Goal: Task Accomplishment & Management: Use online tool/utility

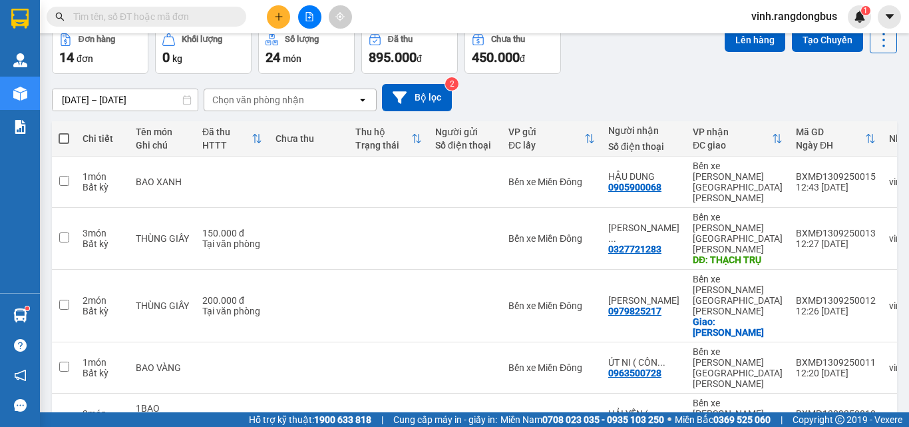
click at [875, 40] on icon at bounding box center [884, 40] width 19 height 19
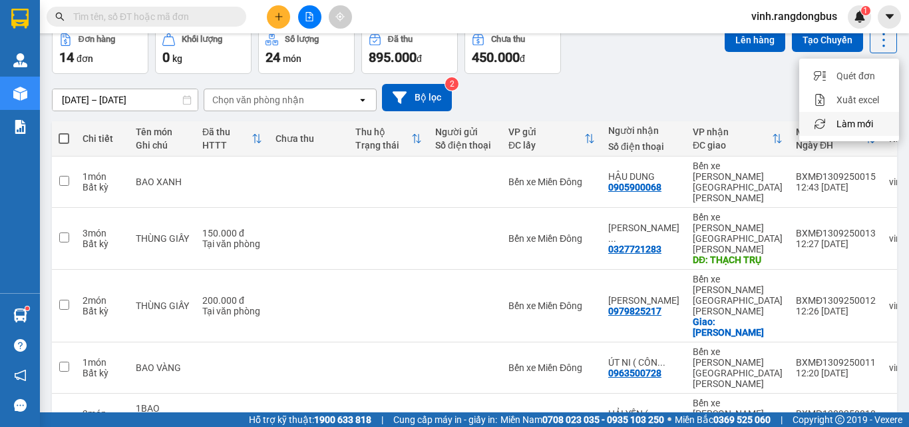
click at [839, 122] on span "Làm mới" at bounding box center [855, 123] width 37 height 13
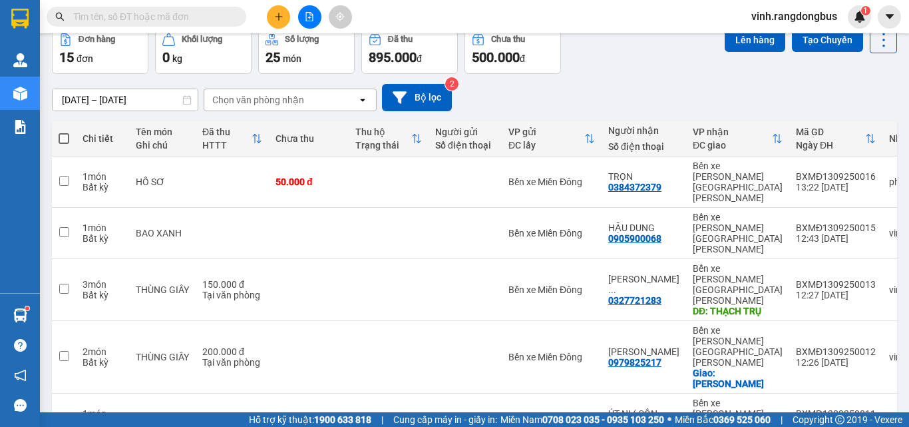
click at [279, 19] on icon "plus" at bounding box center [278, 16] width 9 height 9
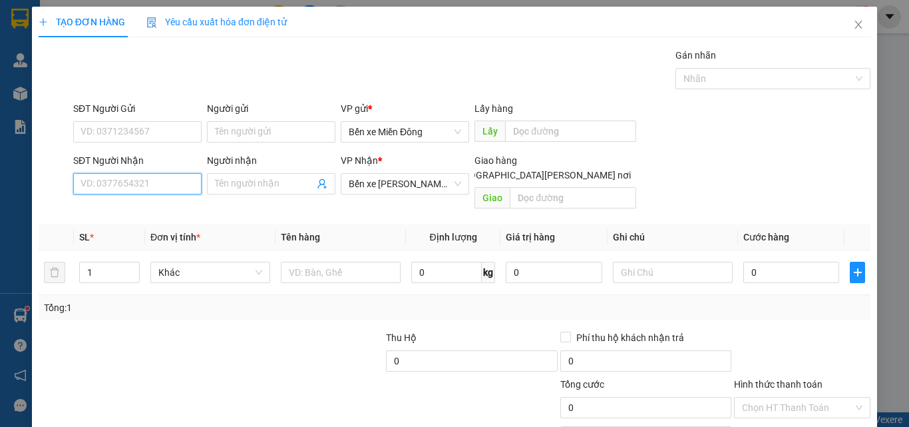
drag, startPoint x: 141, startPoint y: 193, endPoint x: 134, endPoint y: 189, distance: 7.8
click at [140, 193] on input "SĐT Người Nhận" at bounding box center [137, 183] width 128 height 21
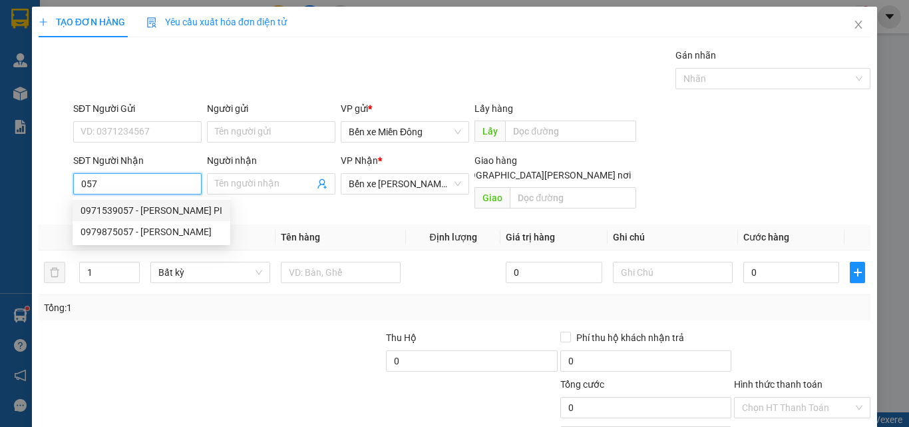
click at [136, 211] on div "0971539057 - [PERSON_NAME] PI" at bounding box center [152, 210] width 142 height 15
type input "0971539057"
type input "ANH PI"
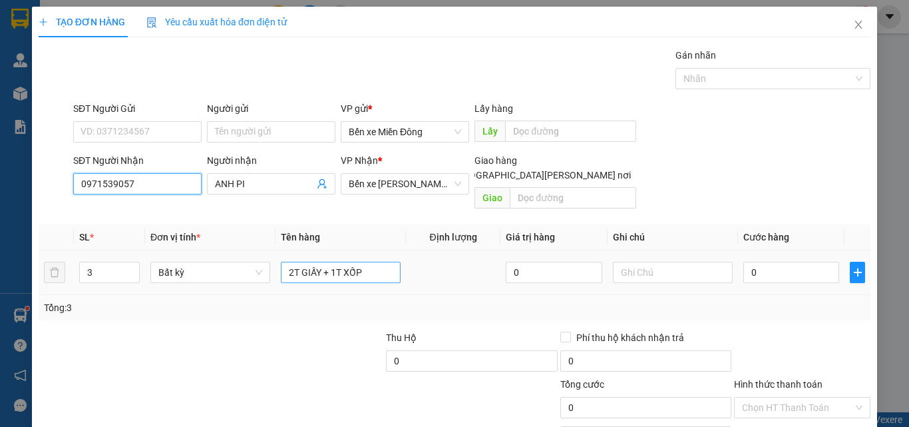
type input "0971539057"
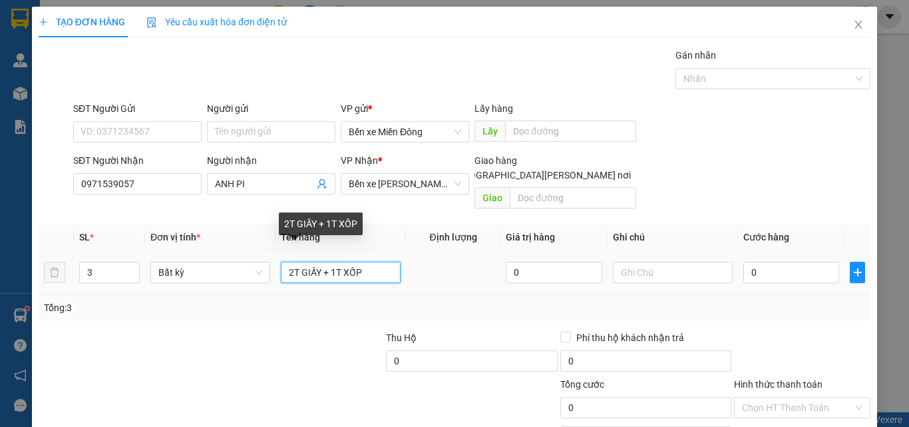
click at [369, 262] on input "2T GIẤY + 1T XỐP" at bounding box center [341, 272] width 120 height 21
type input "2"
type input "THÙNG GIẤY"
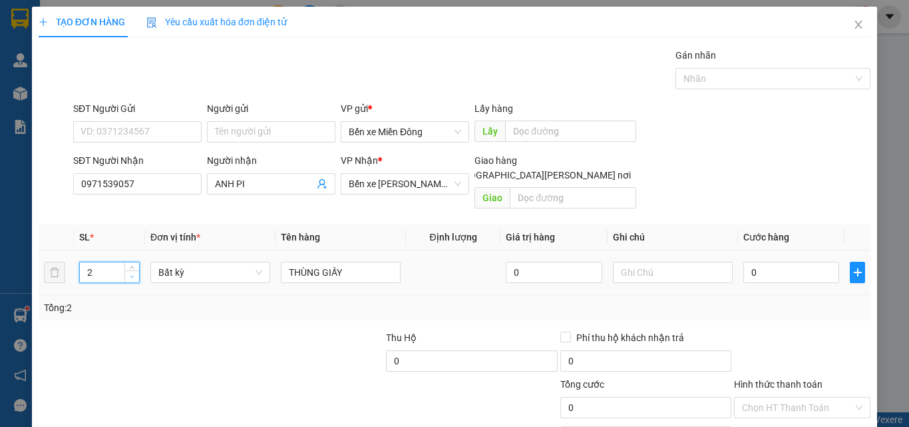
click at [130, 274] on icon "down" at bounding box center [132, 276] width 5 height 5
type input "1"
click at [130, 274] on icon "down" at bounding box center [132, 276] width 5 height 5
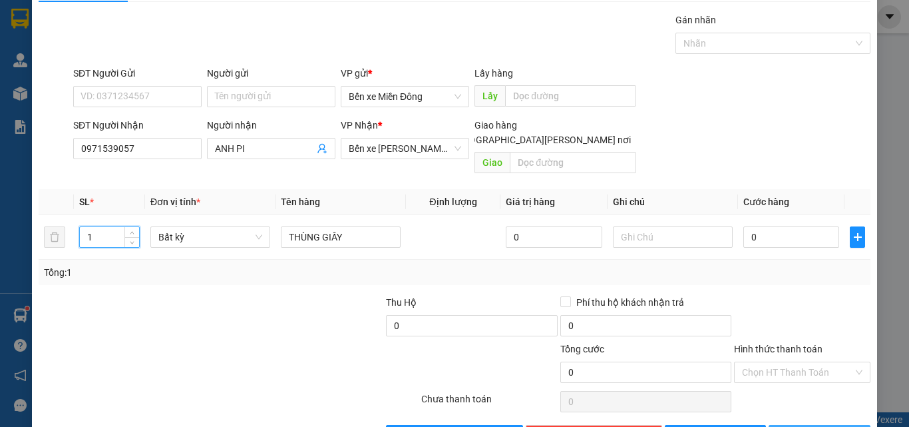
scroll to position [66, 0]
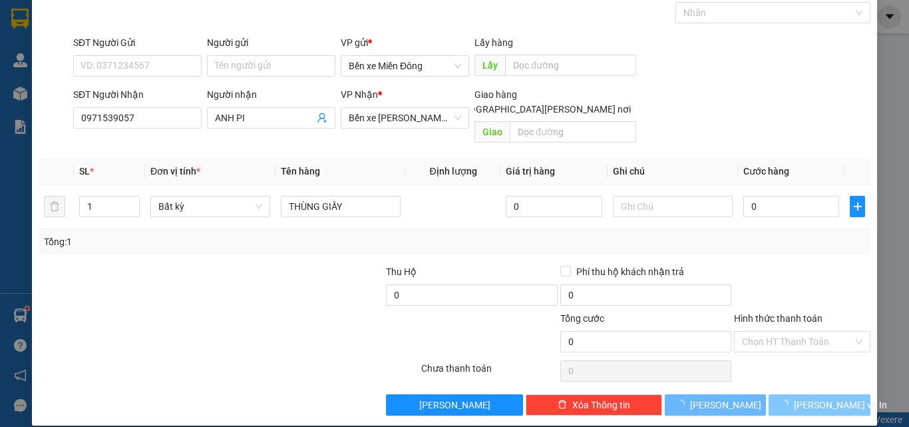
click at [833, 397] on span "[PERSON_NAME] và In" at bounding box center [840, 404] width 93 height 15
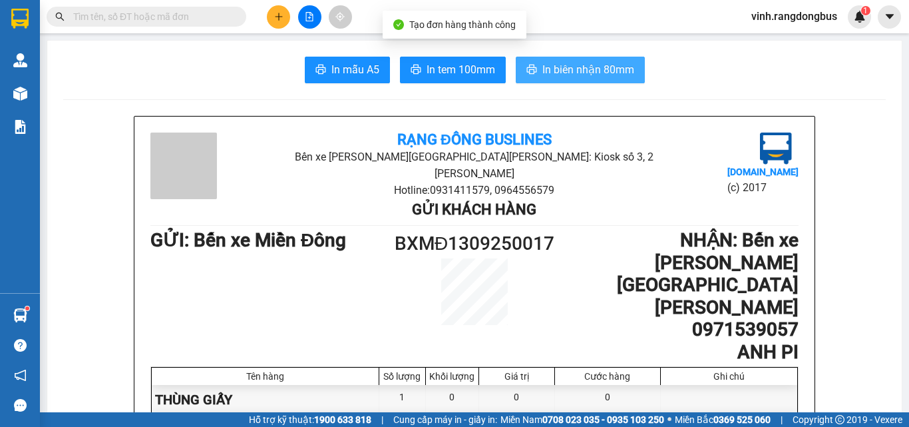
click at [562, 75] on span "In biên nhận 80mm" at bounding box center [588, 69] width 92 height 17
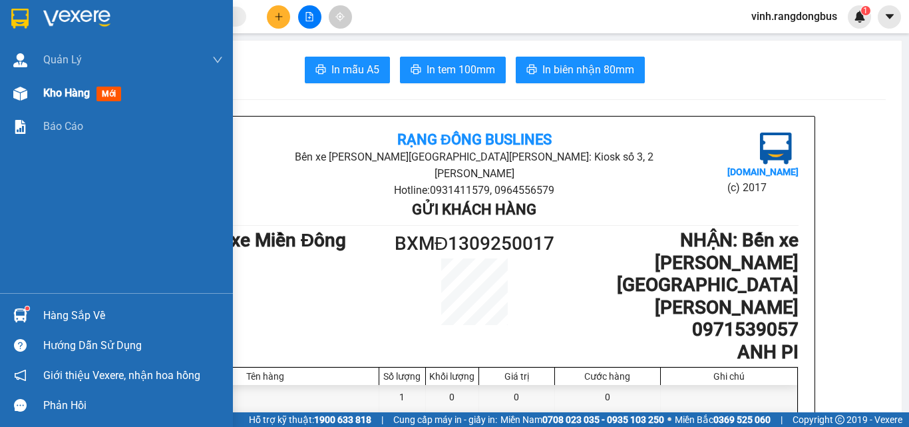
click at [27, 100] on div at bounding box center [20, 93] width 23 height 23
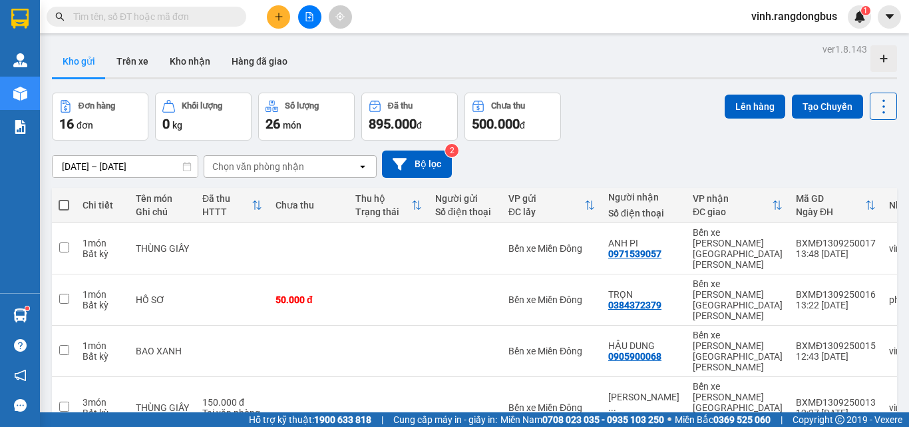
click at [884, 108] on button at bounding box center [883, 106] width 27 height 27
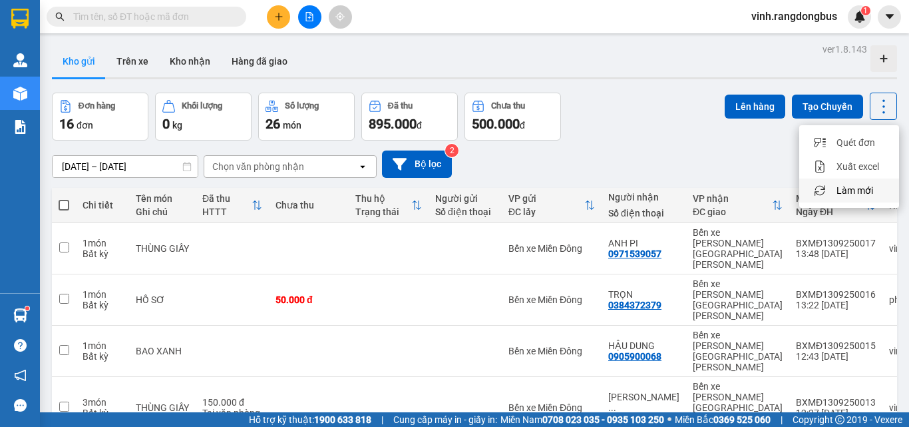
click at [853, 191] on span "Làm mới" at bounding box center [855, 190] width 37 height 13
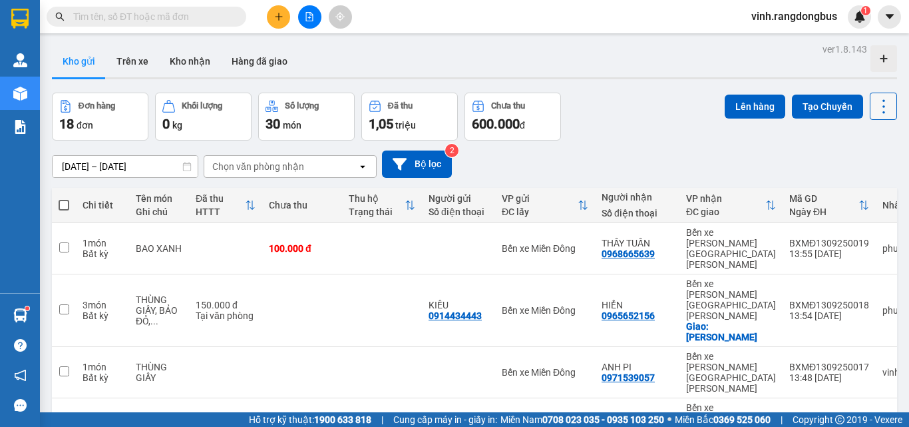
click at [879, 102] on icon at bounding box center [884, 106] width 19 height 19
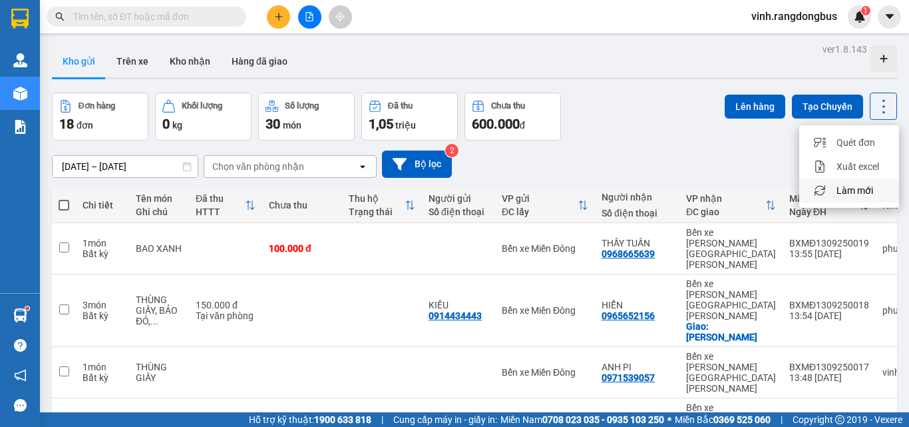
click at [865, 182] on li "Làm mới" at bounding box center [849, 190] width 100 height 24
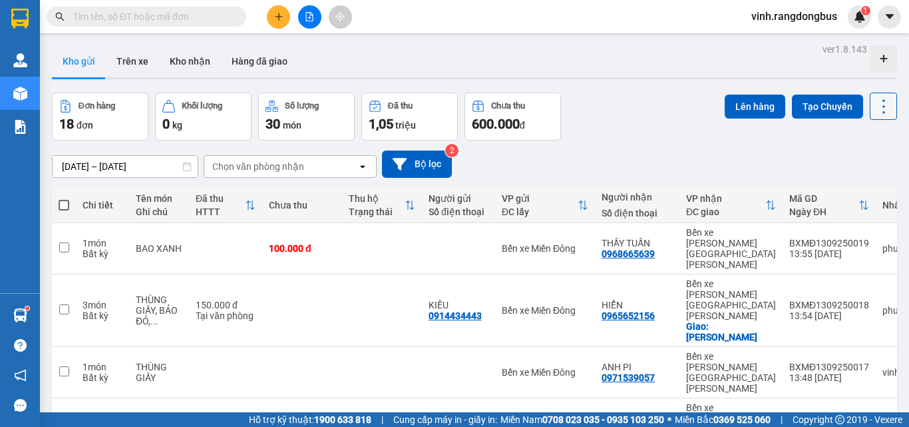
click at [883, 105] on button at bounding box center [883, 106] width 27 height 27
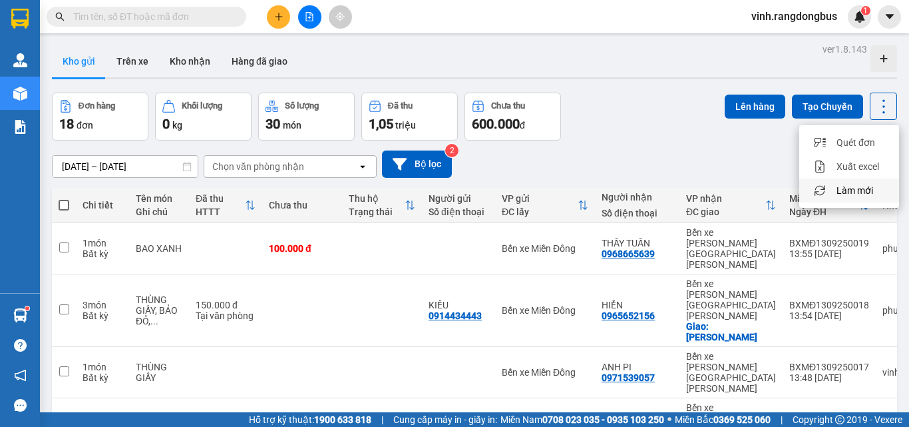
click at [869, 186] on span "Làm mới" at bounding box center [855, 190] width 37 height 13
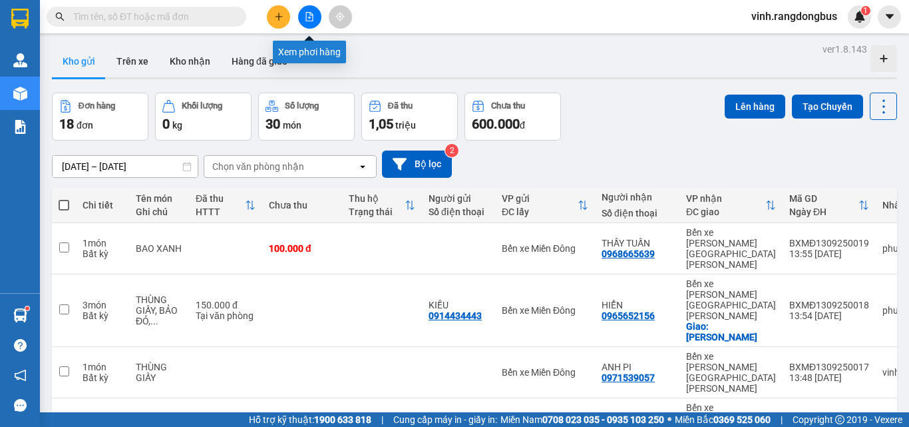
click at [306, 22] on button at bounding box center [309, 16] width 23 height 23
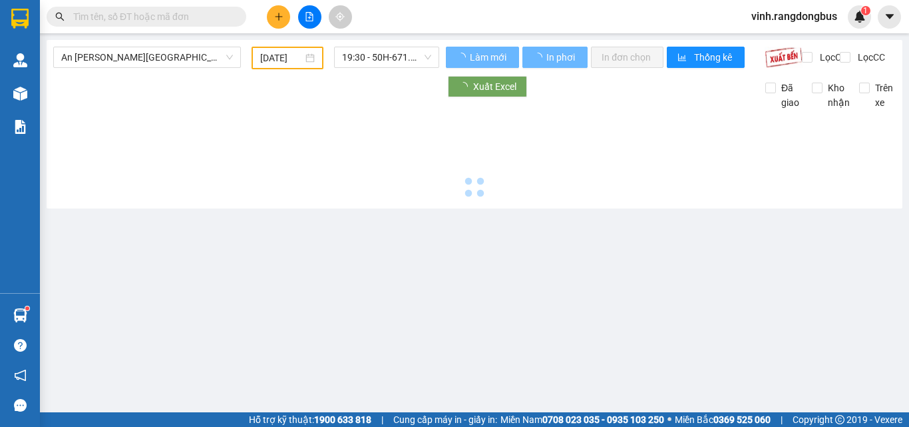
type input "[DATE]"
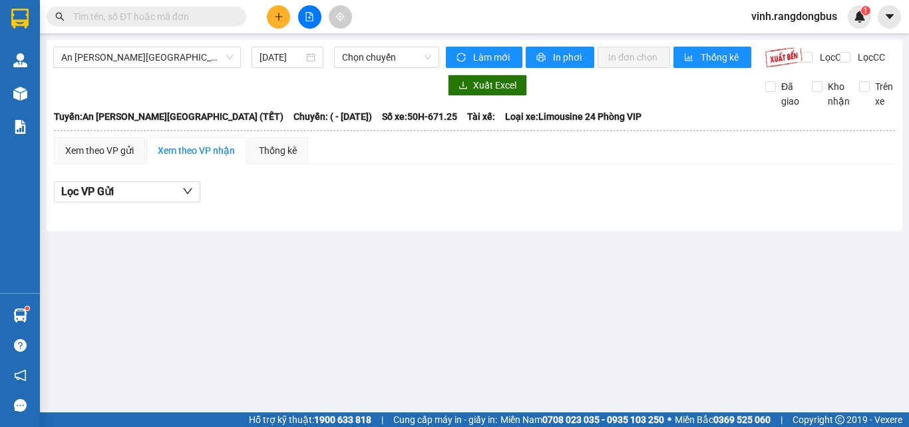
click at [172, 45] on div "An [PERSON_NAME][GEOGRAPHIC_DATA] (TẾT) [DATE] Chọn [PERSON_NAME] mới In phơi I…" at bounding box center [475, 135] width 856 height 191
click at [176, 53] on span "An [PERSON_NAME][GEOGRAPHIC_DATA] (TẾT)" at bounding box center [147, 57] width 172 height 20
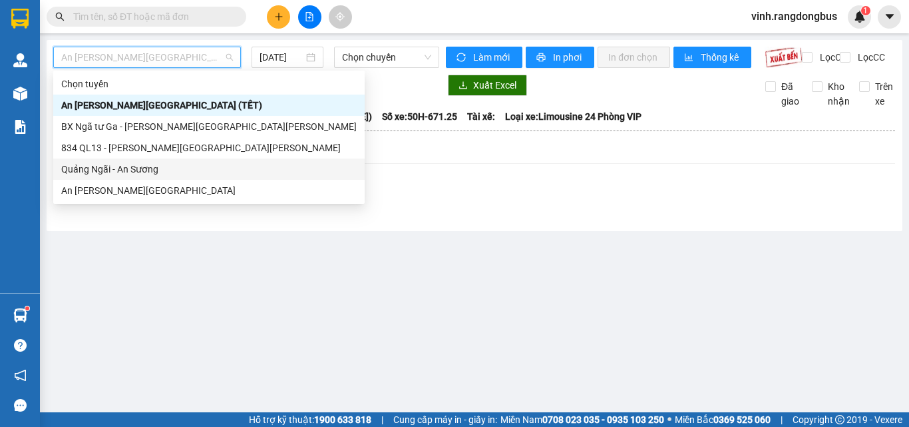
click at [163, 169] on div "Quảng Ngãi - An Sương" at bounding box center [208, 169] width 295 height 15
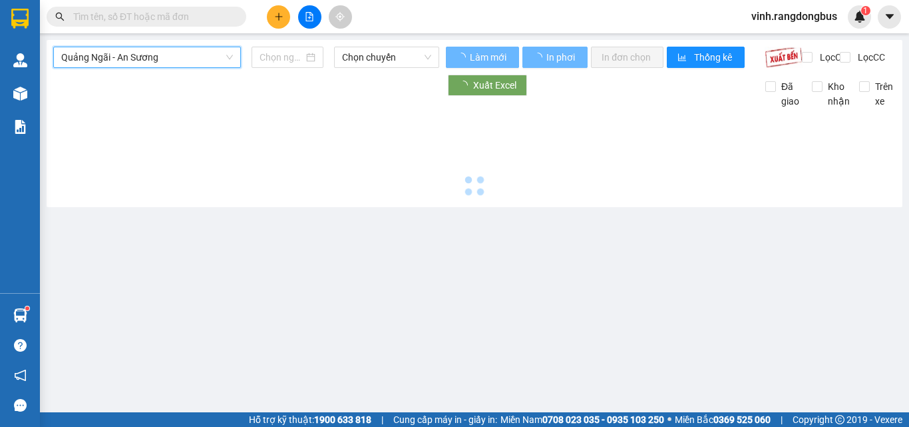
type input "[DATE]"
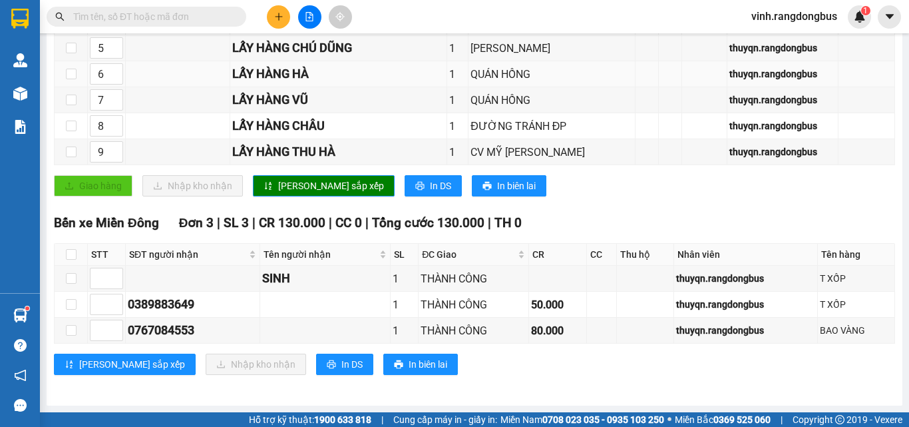
scroll to position [369, 0]
